Goal: Information Seeking & Learning: Learn about a topic

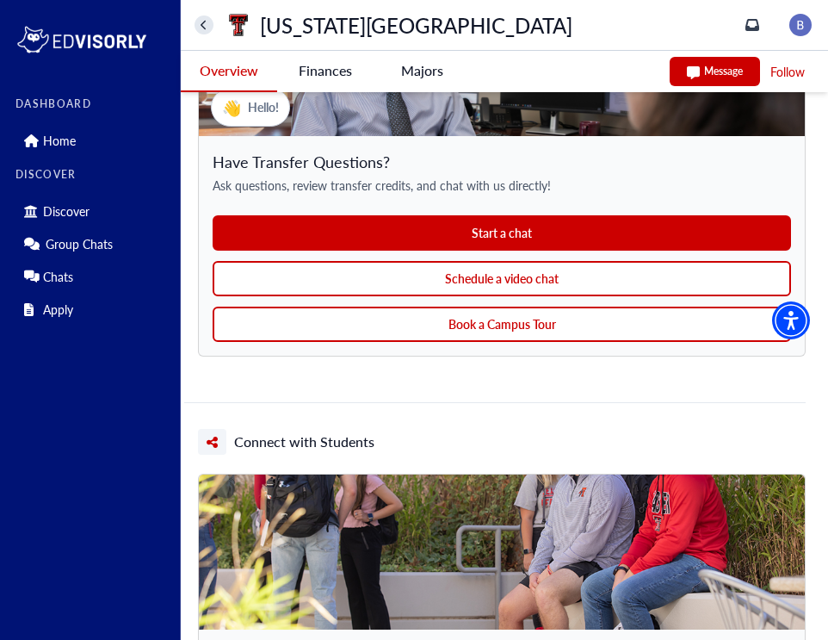
scroll to position [1906, 0]
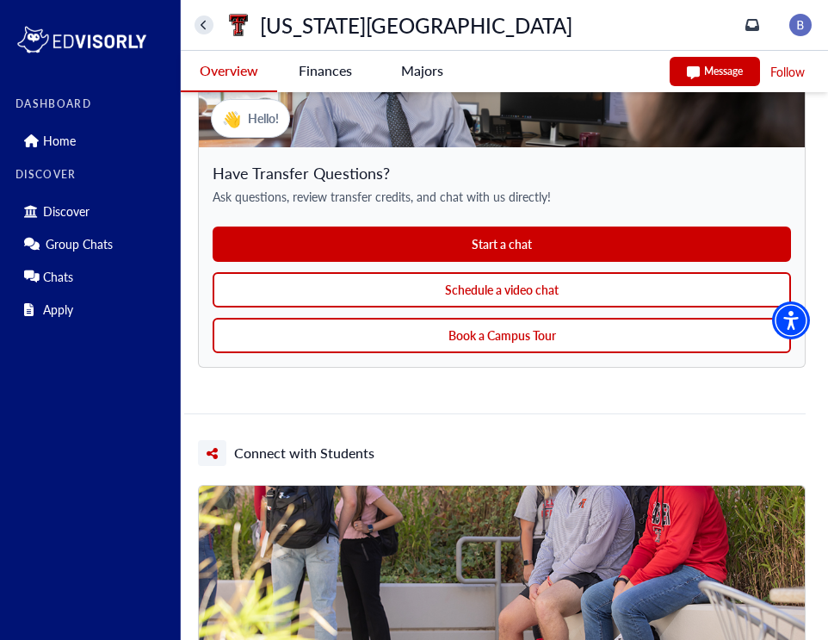
click at [541, 290] on button "Schedule a video chat" at bounding box center [502, 289] width 578 height 35
click at [597, 322] on button "Book a Campus Tour" at bounding box center [502, 335] width 578 height 35
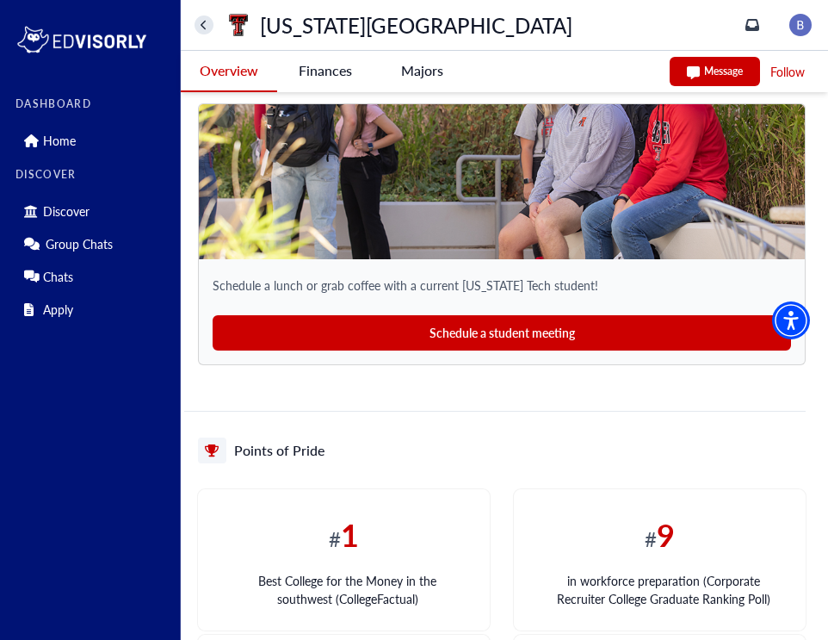
scroll to position [2301, 0]
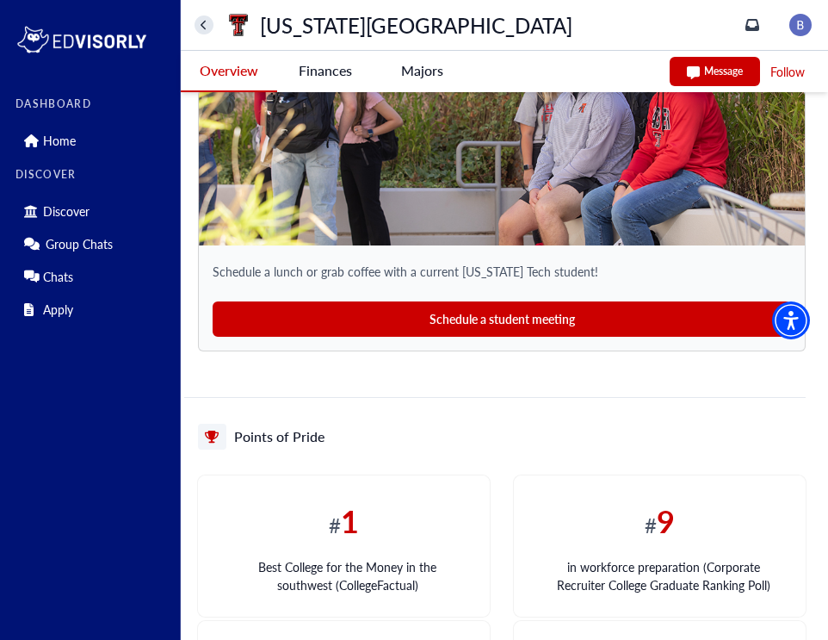
click at [514, 320] on button "Schedule a student meeting" at bounding box center [502, 318] width 578 height 35
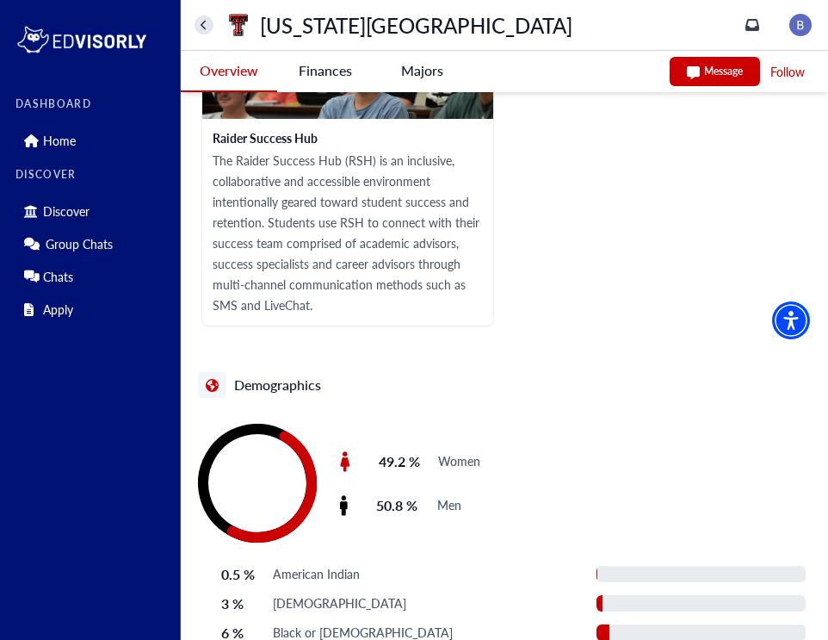
scroll to position [4441, 0]
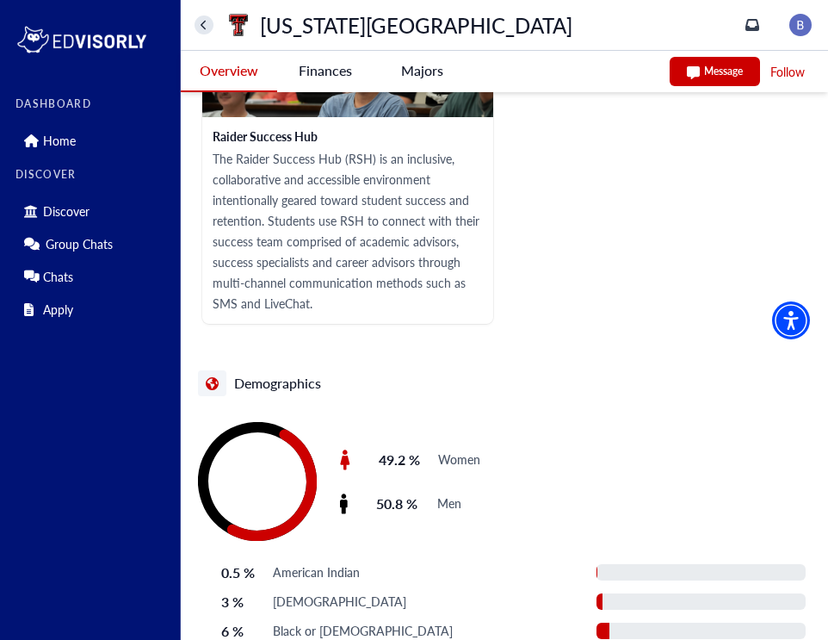
click at [334, 71] on University-tag "Finances" at bounding box center [325, 71] width 96 height 40
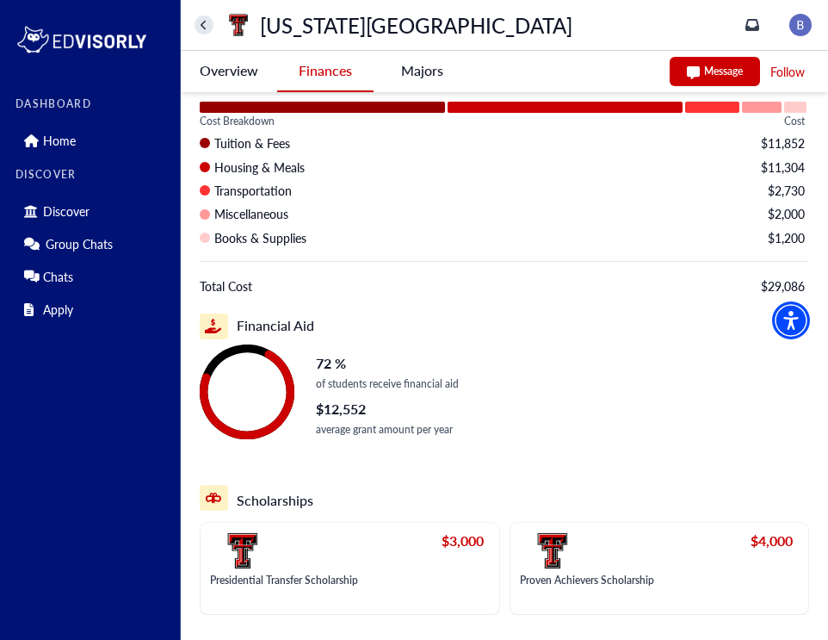
scroll to position [176, 0]
click at [420, 74] on -tag "Majors" at bounding box center [422, 71] width 96 height 40
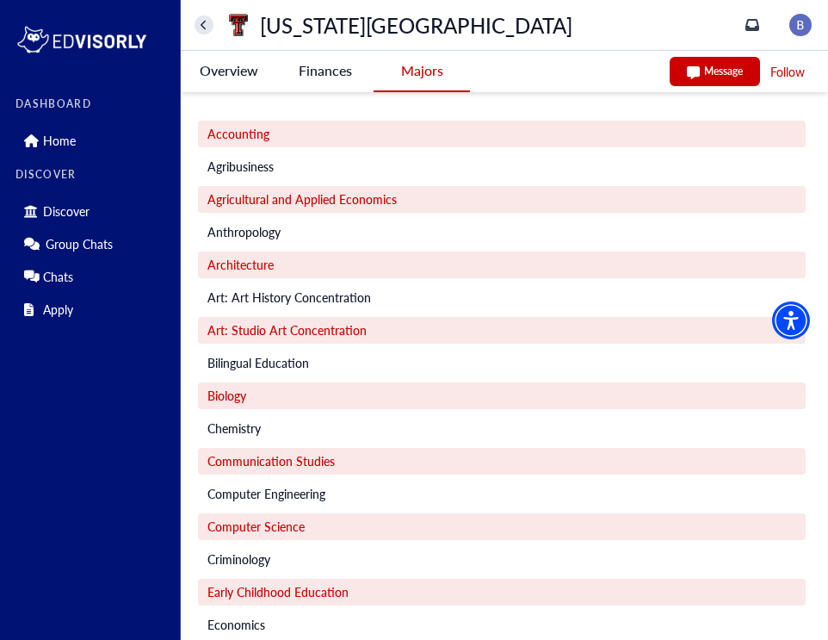
click at [238, 70] on University-tag "Overview" at bounding box center [229, 71] width 96 height 40
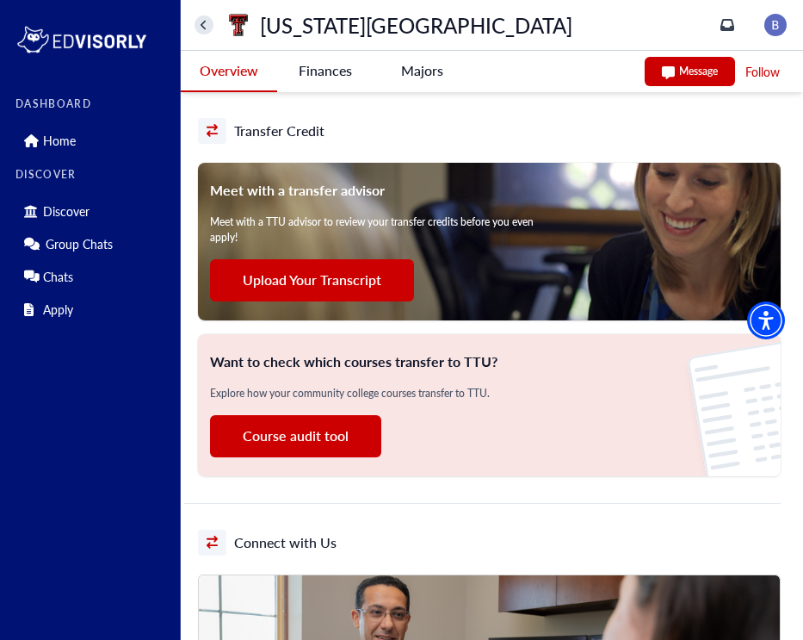
scroll to position [1320, 0]
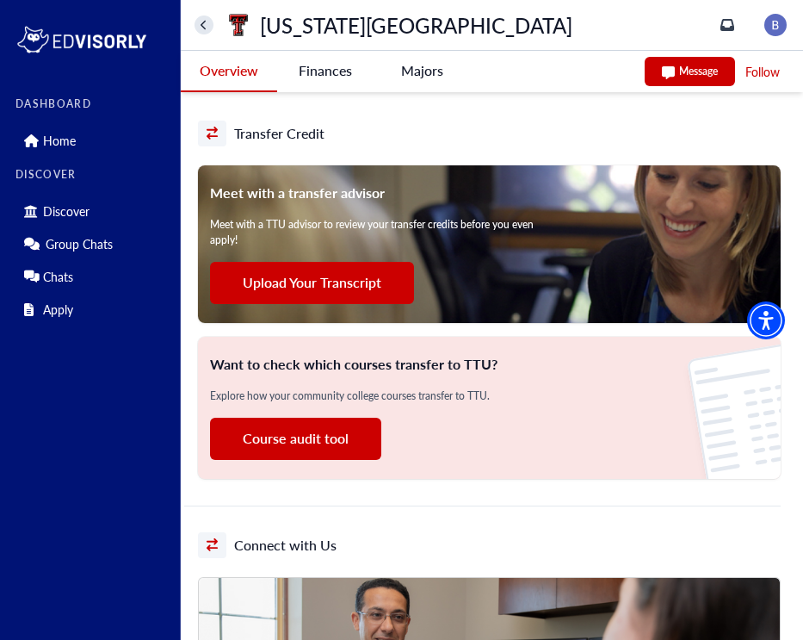
click at [370, 288] on button "Upload Your Transcript" at bounding box center [312, 283] width 204 height 42
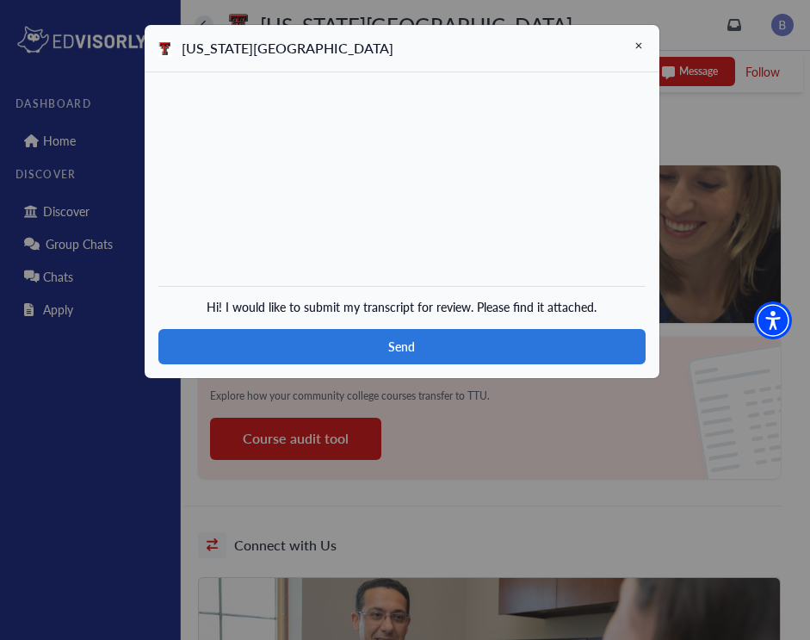
click at [641, 40] on icon at bounding box center [638, 45] width 15 height 15
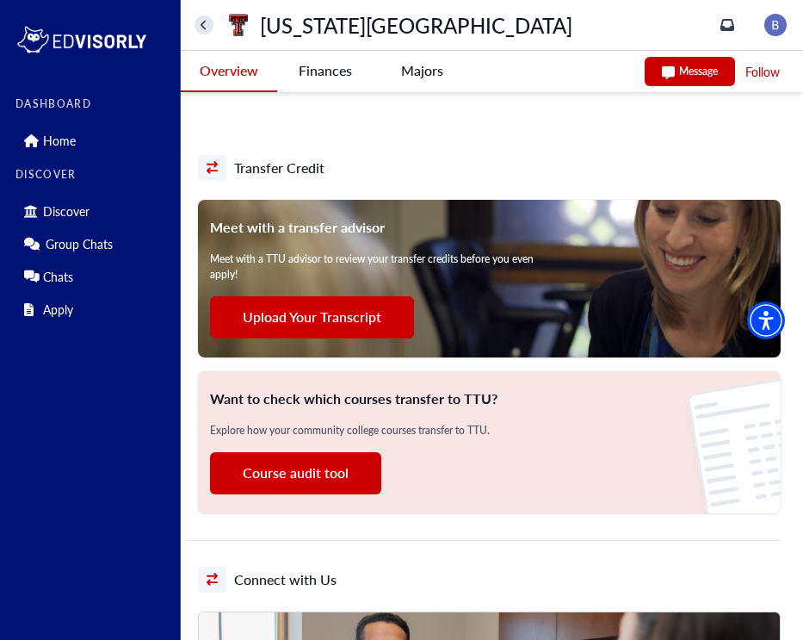
scroll to position [1275, 0]
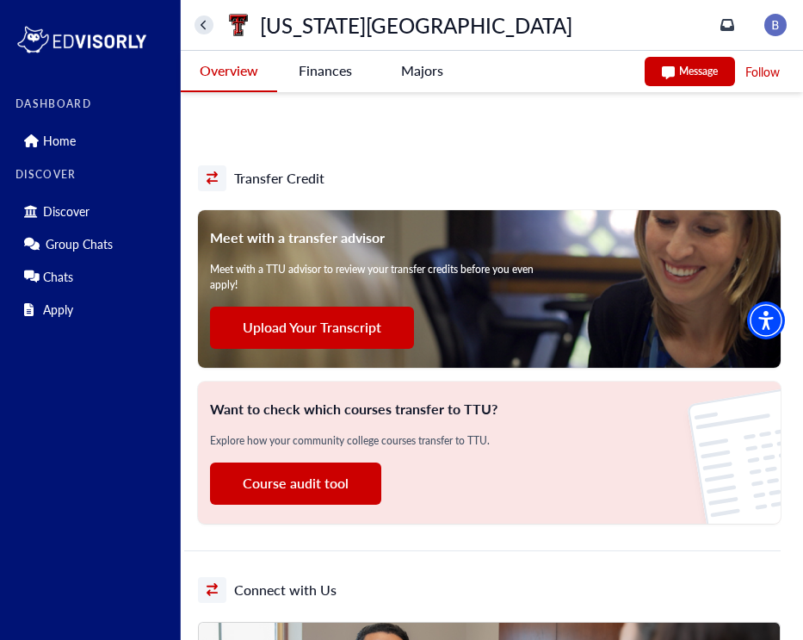
click at [349, 323] on button "Upload Your Transcript" at bounding box center [312, 327] width 204 height 42
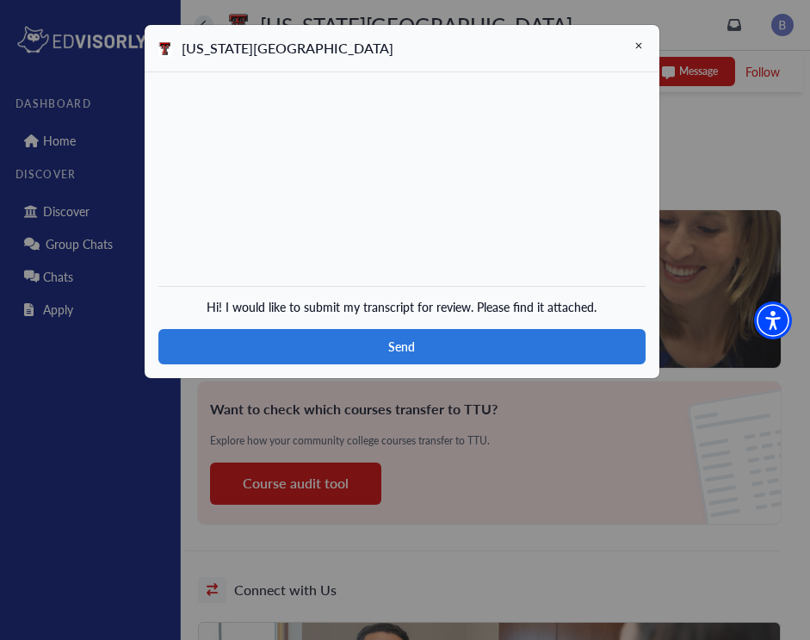
click at [634, 48] on icon at bounding box center [638, 45] width 15 height 15
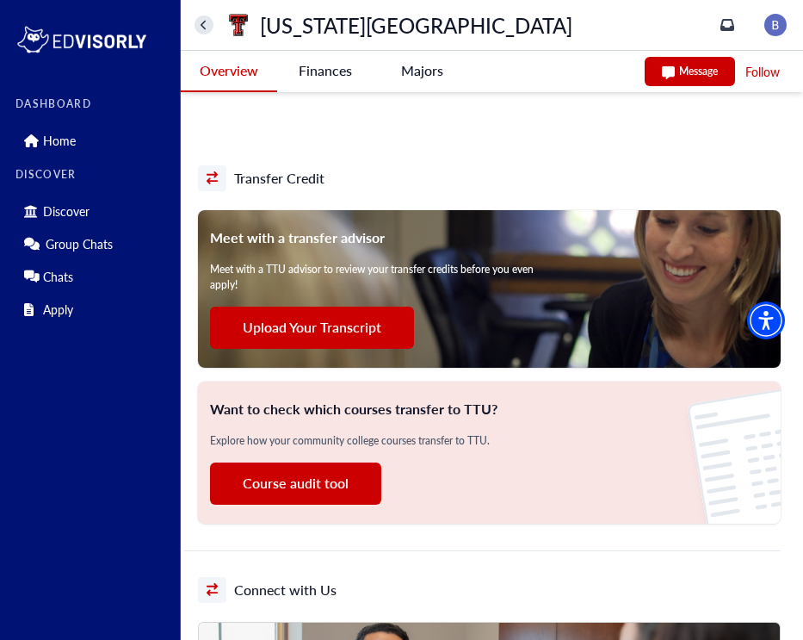
click at [325, 481] on button "Course audit tool" at bounding box center [295, 483] width 171 height 42
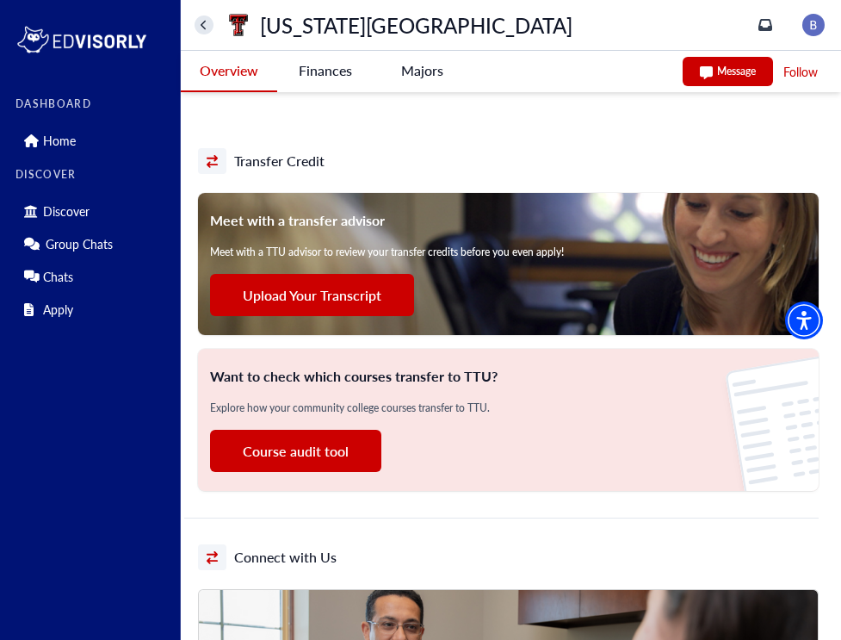
scroll to position [1304, 0]
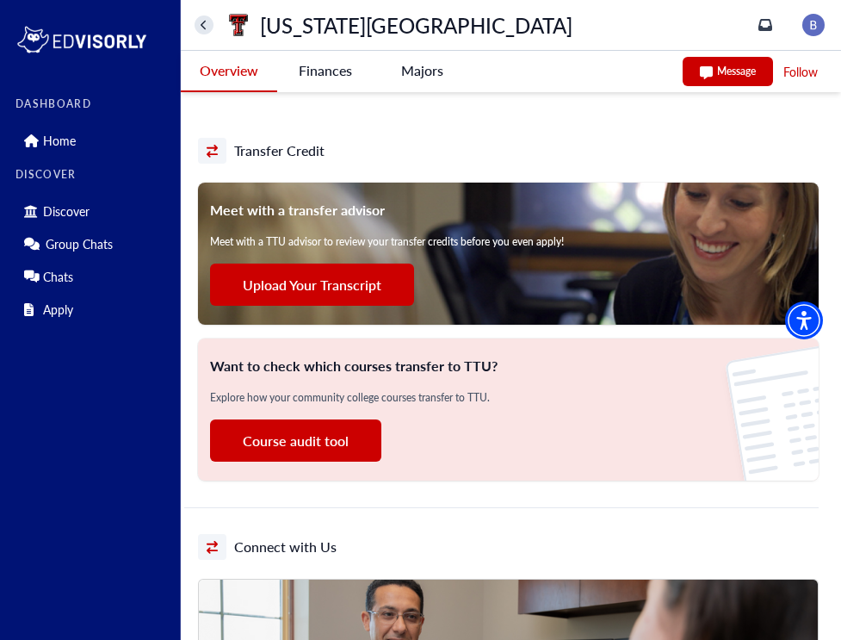
click at [240, 439] on button "Course audit tool" at bounding box center [295, 440] width 171 height 42
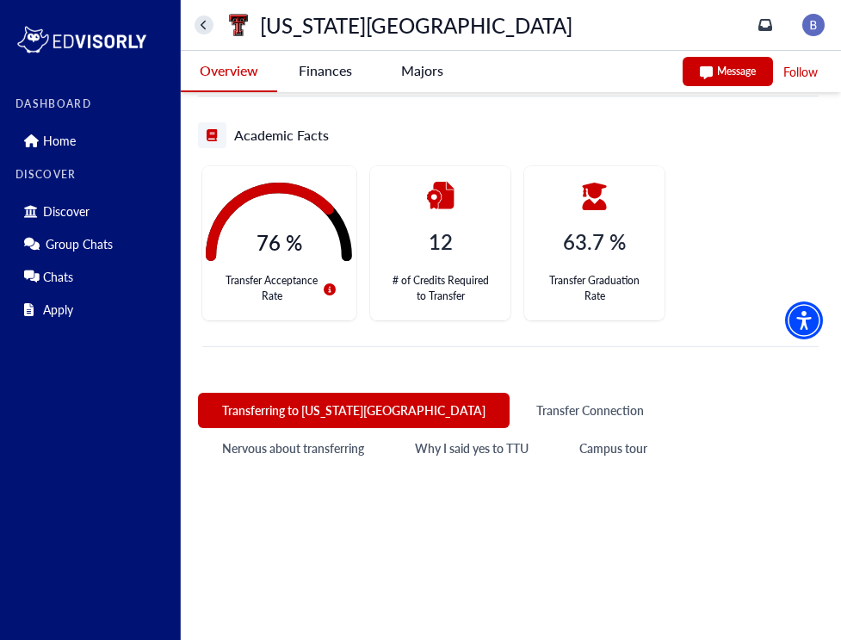
scroll to position [0, 0]
